Goal: Transaction & Acquisition: Book appointment/travel/reservation

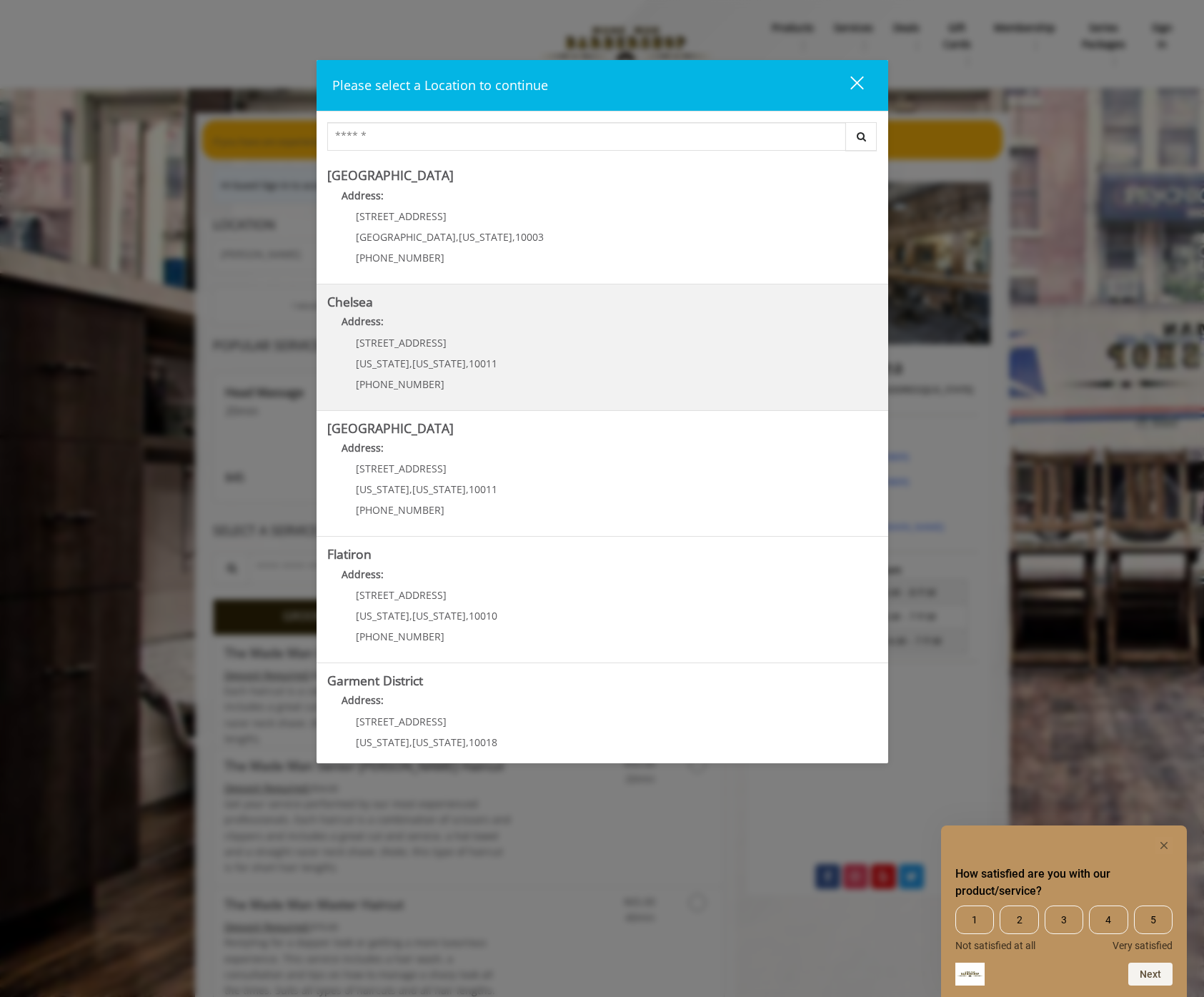
click at [571, 346] on link "Chelsea Address: [STREET_ADDRESS][US_STATE][US_STATE] (917) 639-3902" at bounding box center [602, 347] width 550 height 105
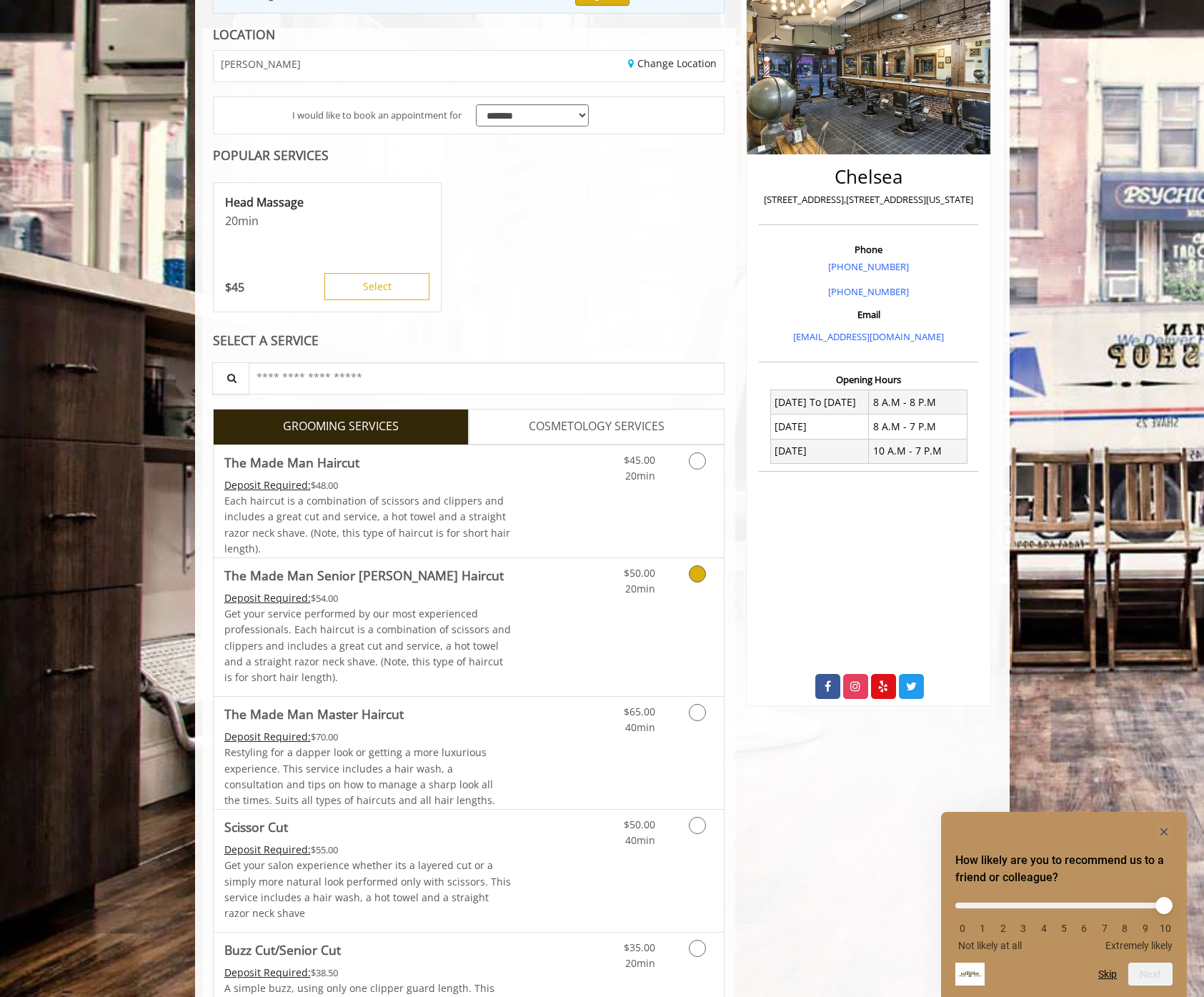
scroll to position [191, 0]
click at [587, 549] on link "Discounted Price" at bounding box center [554, 501] width 85 height 112
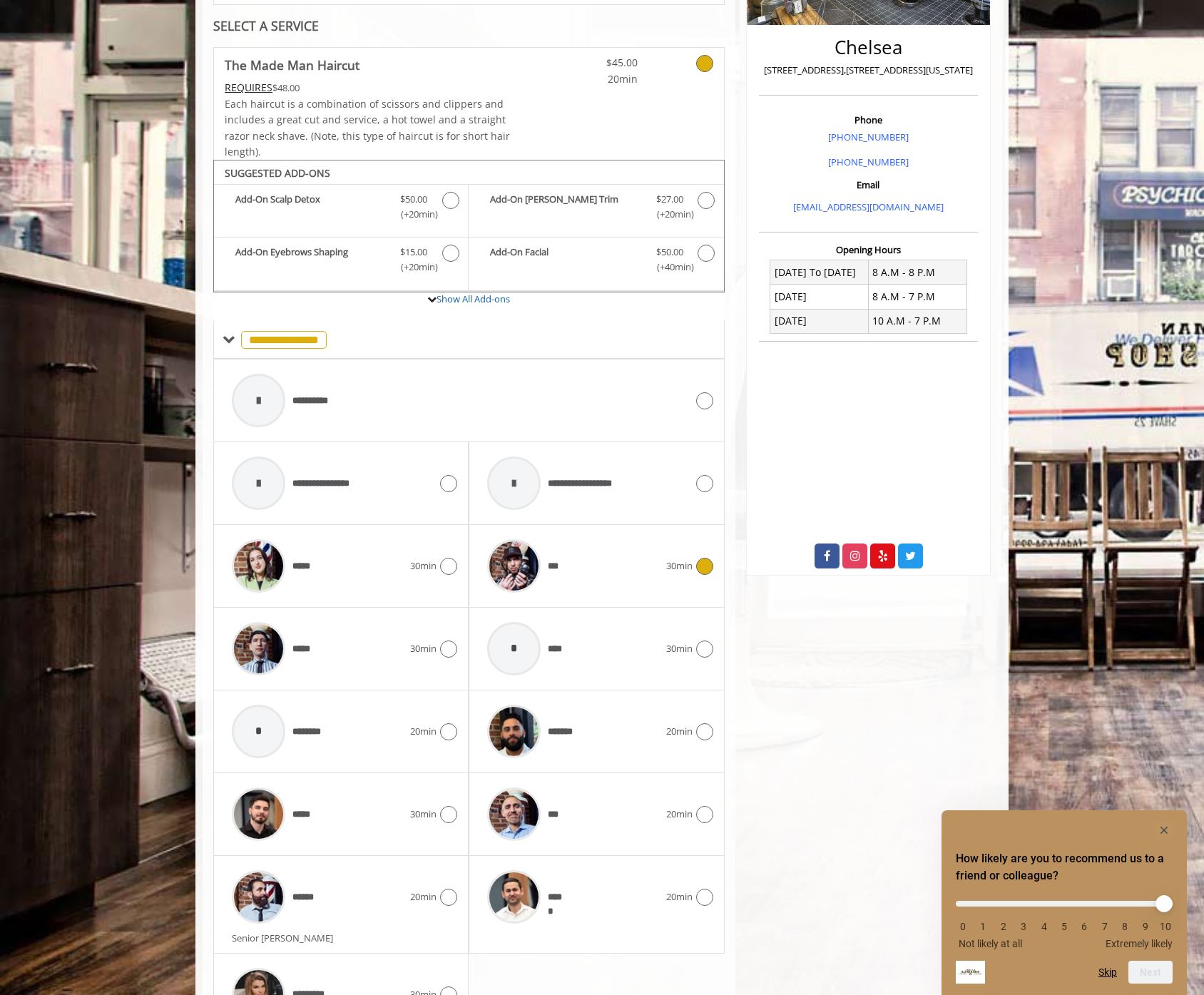
scroll to position [410, 0]
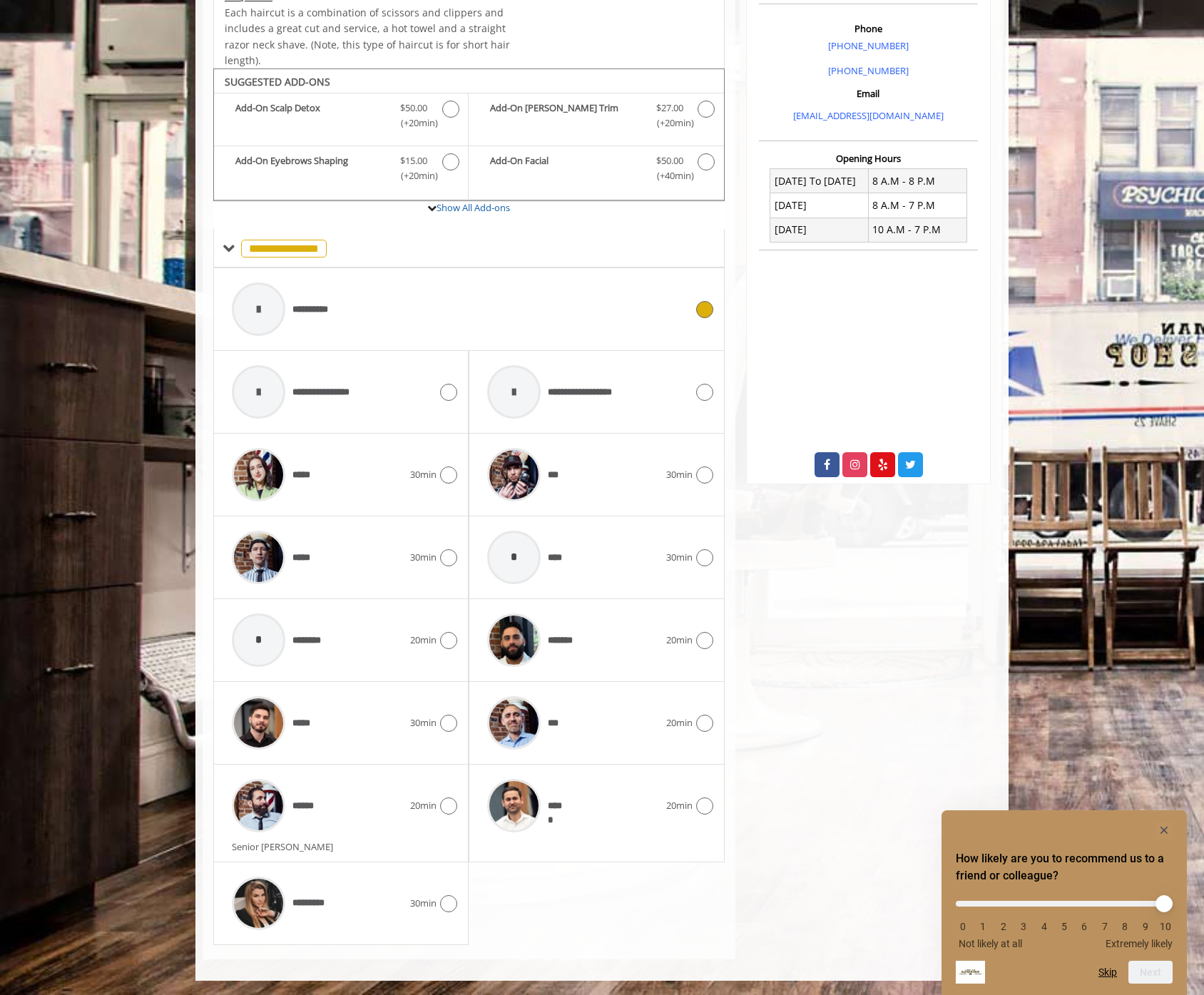
click at [372, 328] on div "**********" at bounding box center [458, 309] width 468 height 68
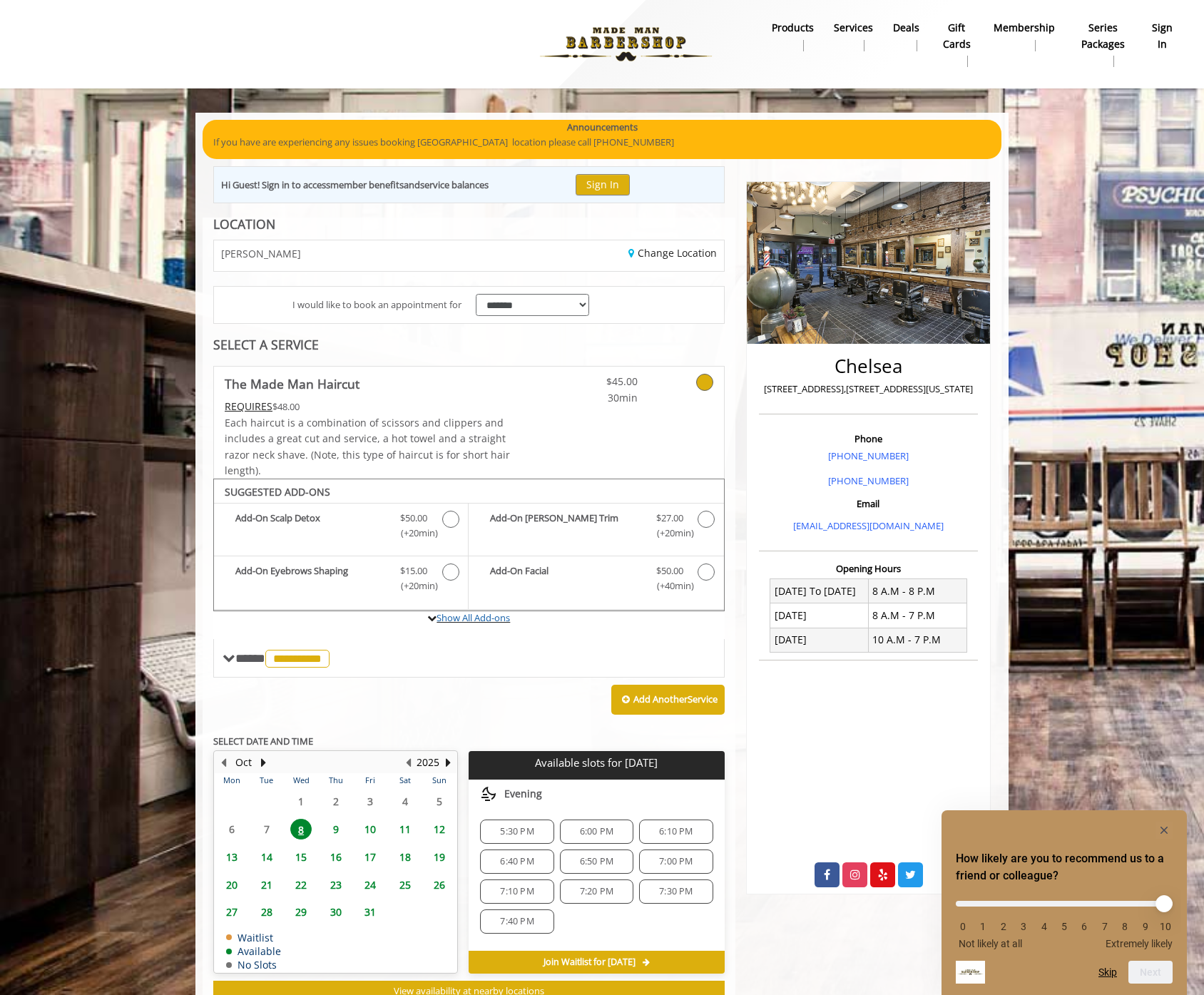
scroll to position [50, 0]
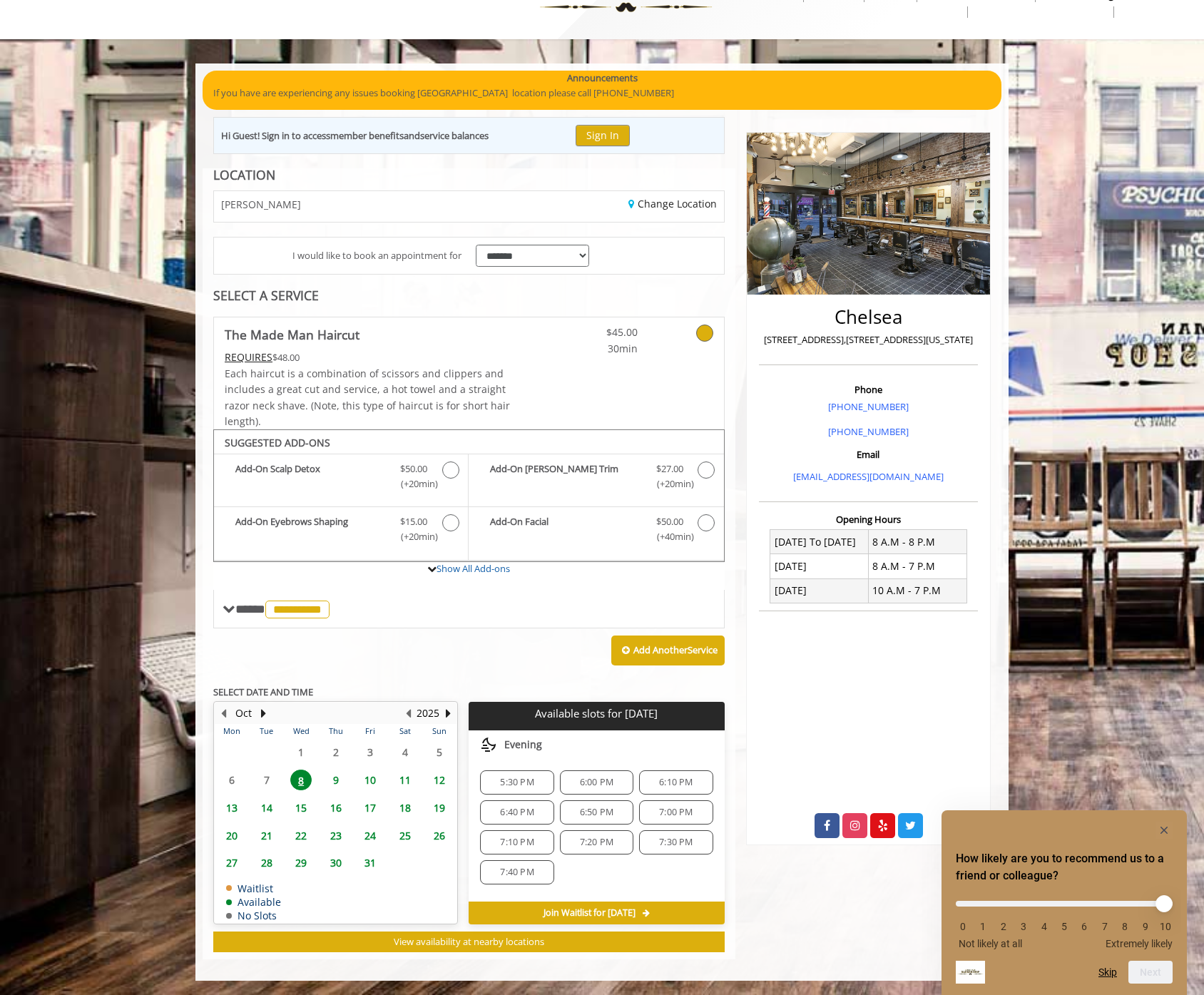
click at [512, 779] on span "5:30 PM" at bounding box center [517, 783] width 34 height 12
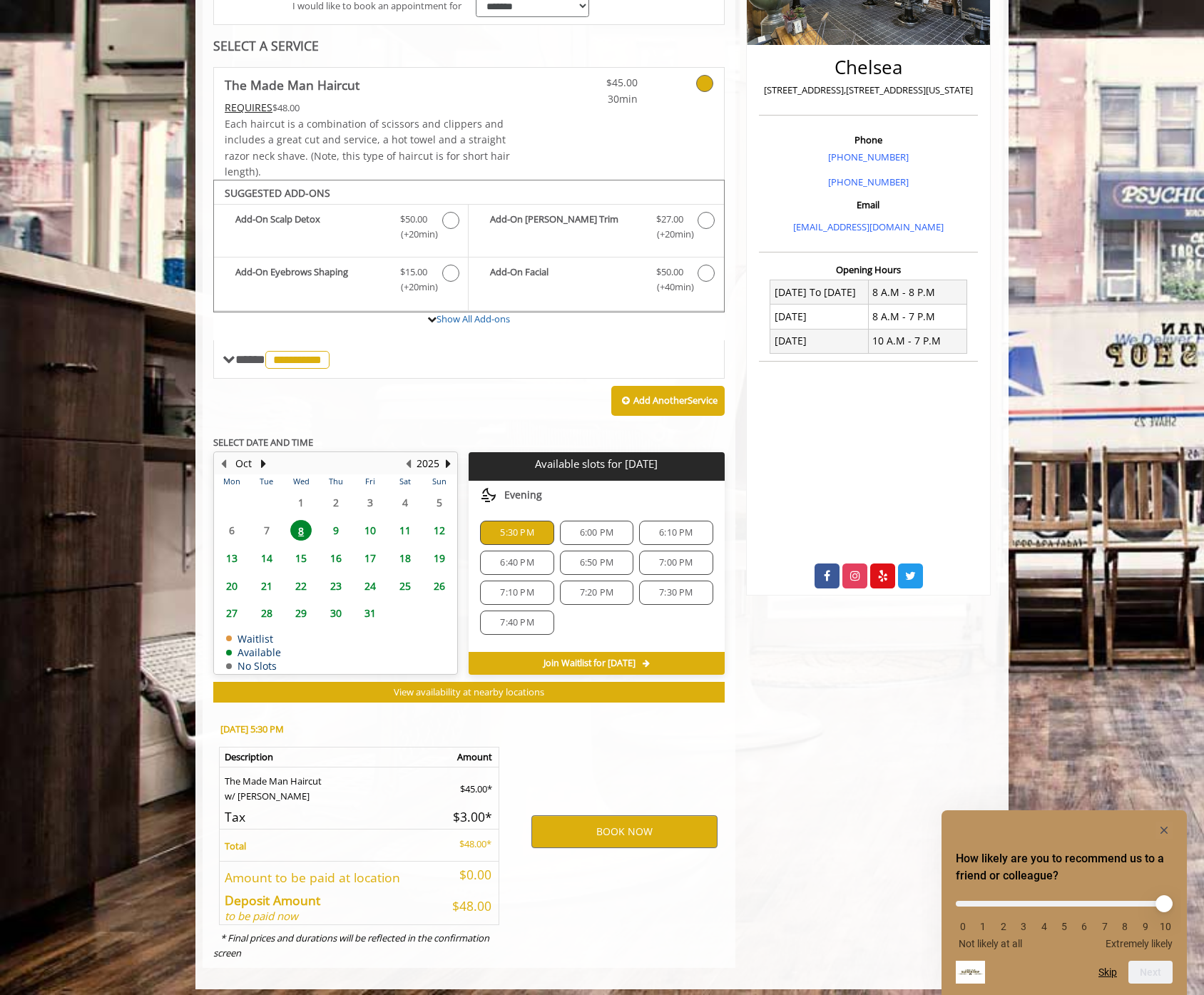
click at [800, 799] on div "Chelsea 169 W 23rd Street,170 W 23rd Street, New York Phone +(917) 639-3902 +(6…" at bounding box center [869, 417] width 266 height 1100
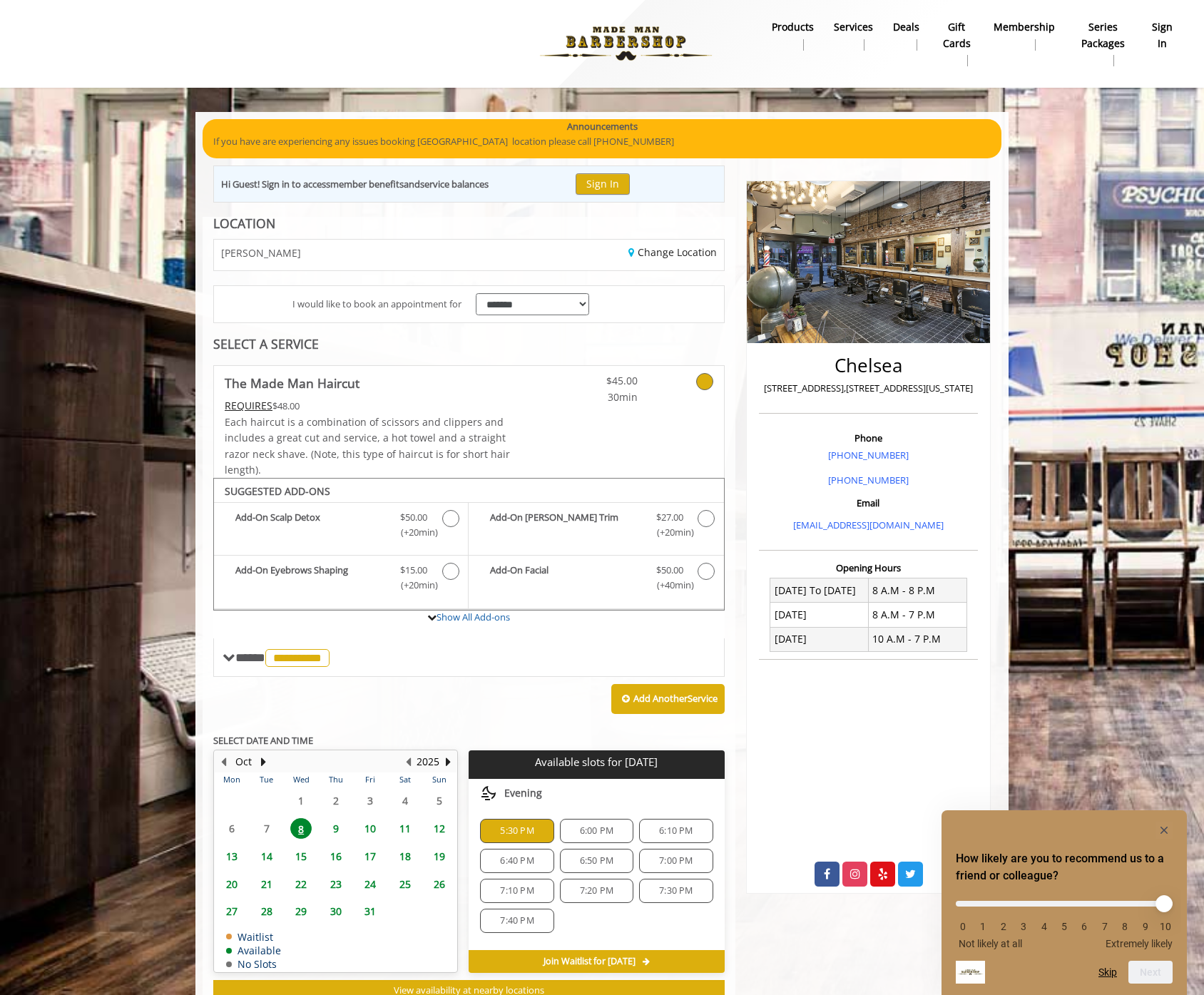
scroll to position [0, 0]
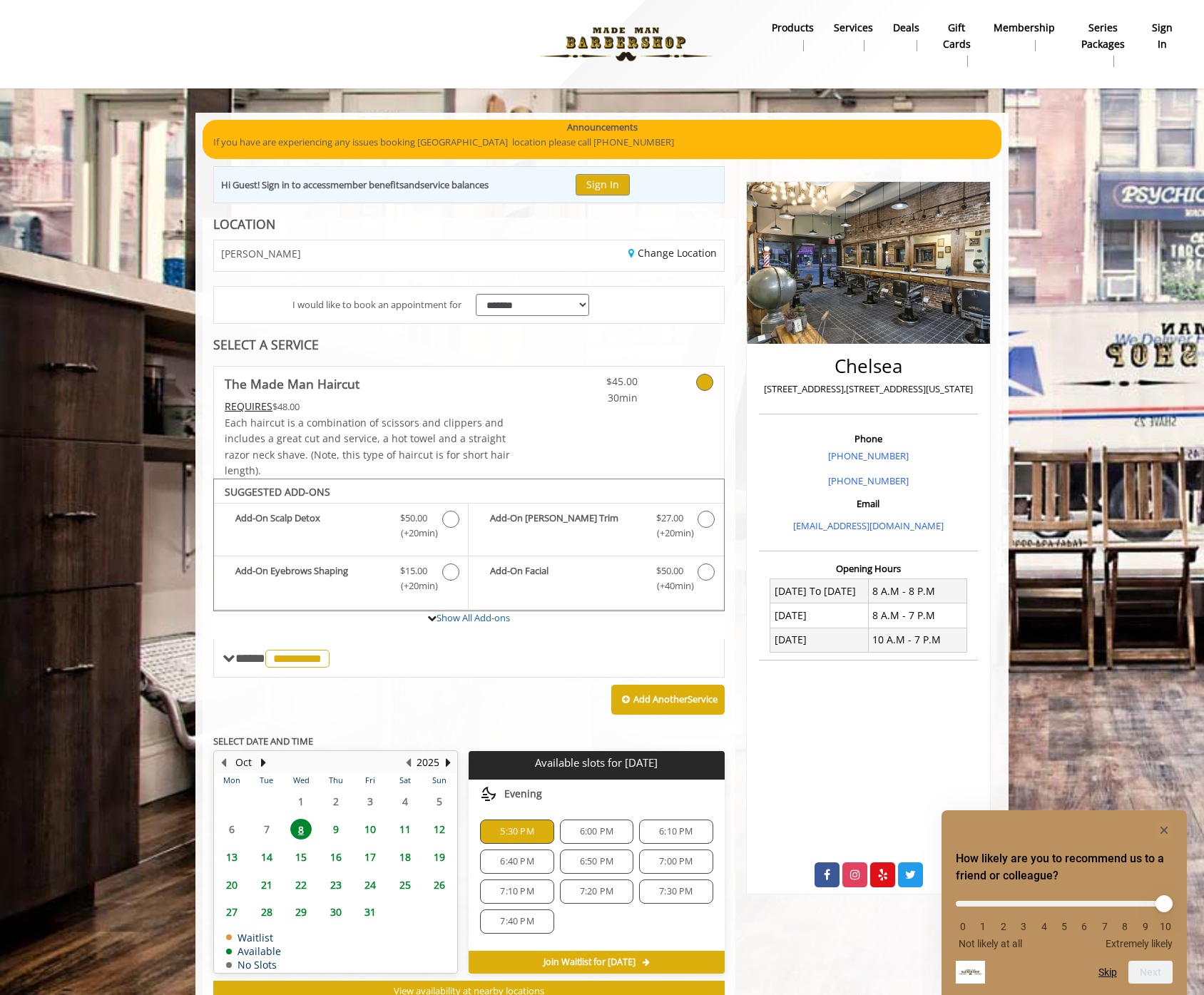
click at [654, 36] on img at bounding box center [626, 44] width 196 height 78
